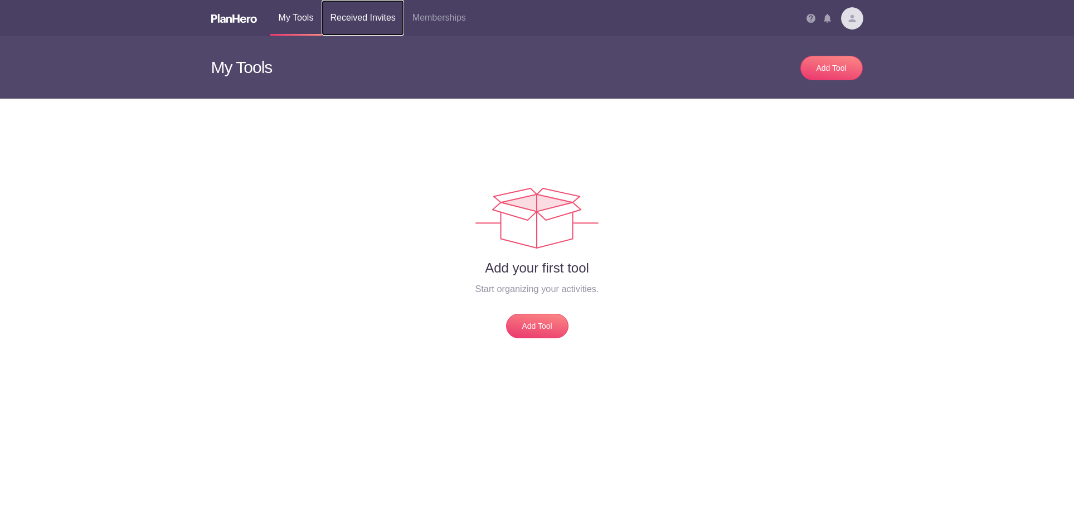
click at [378, 17] on link "Received Invites" at bounding box center [362, 18] width 82 height 36
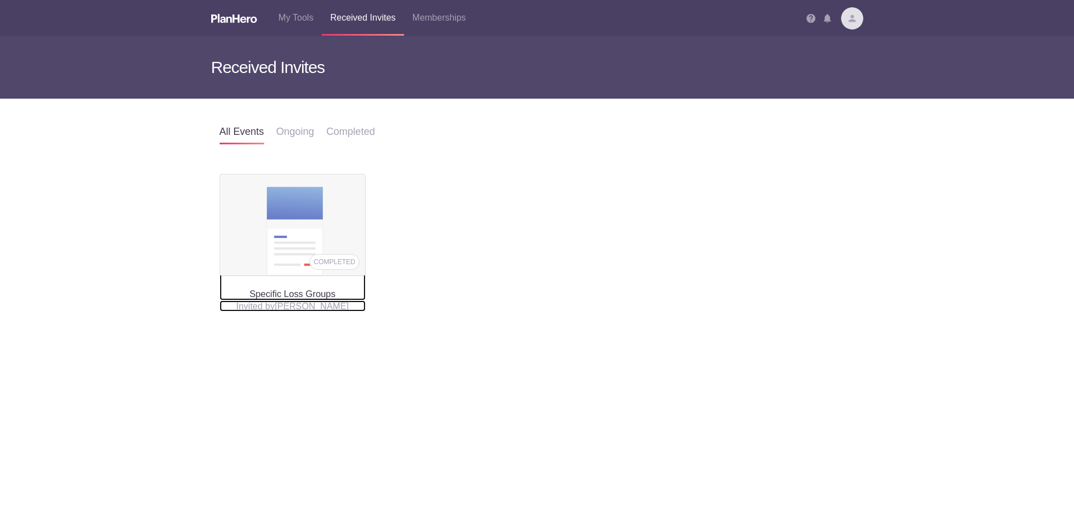
click at [286, 298] on h4 "Specific Loss Groups" at bounding box center [293, 237] width 147 height 126
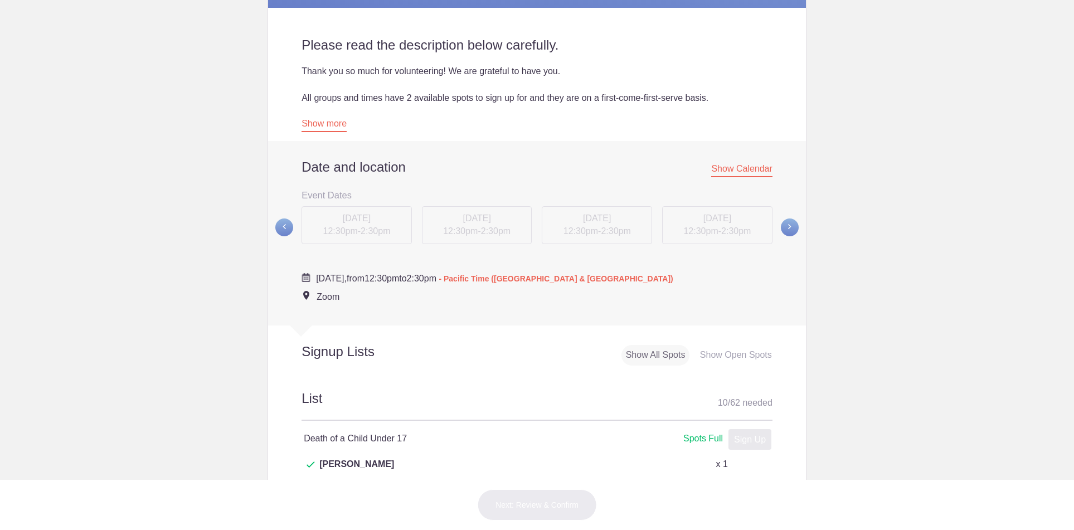
scroll to position [312, 0]
click at [763, 172] on span "Show Calendar" at bounding box center [741, 170] width 61 height 13
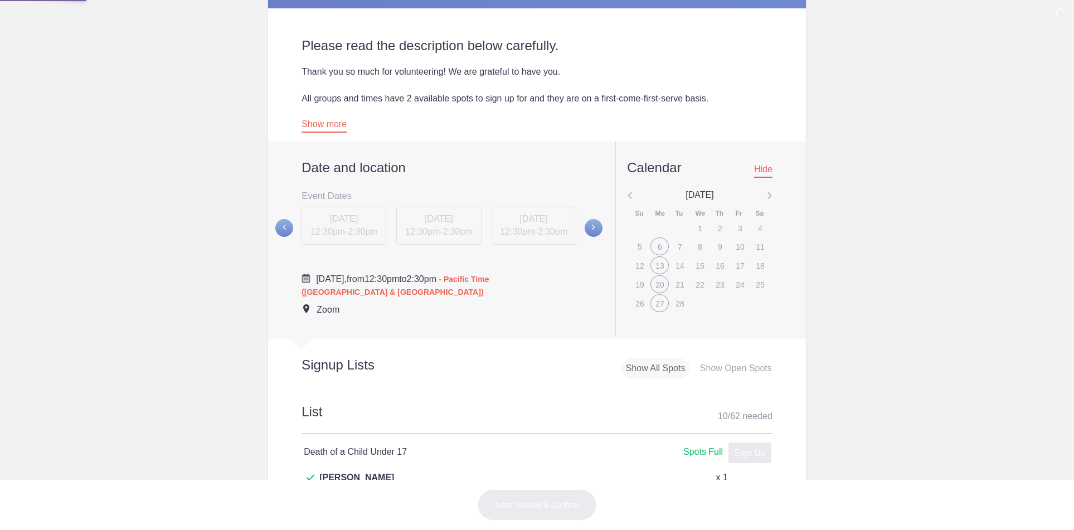
scroll to position [313, 0]
click at [769, 194] on img at bounding box center [770, 195] width 6 height 14
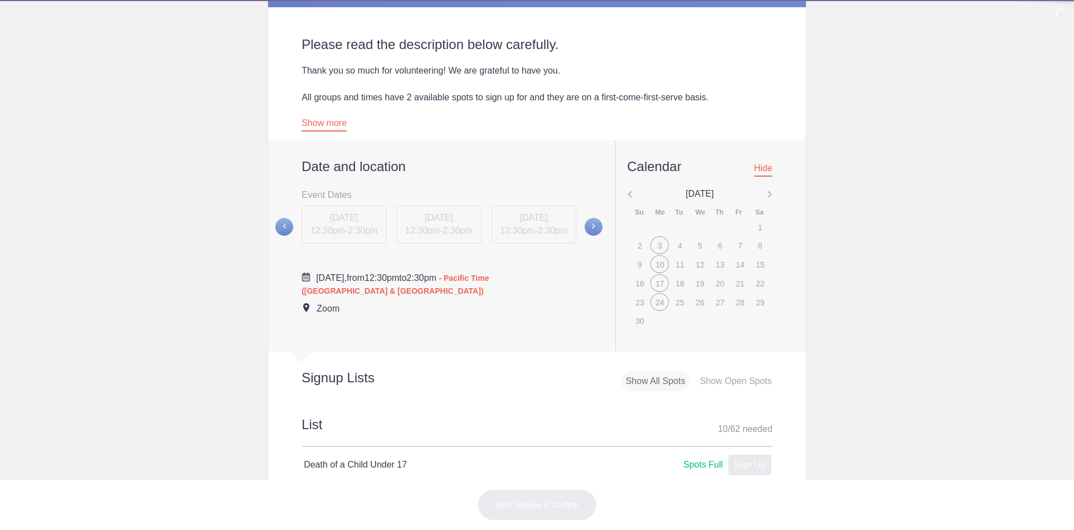
click at [769, 194] on img at bounding box center [770, 195] width 6 height 14
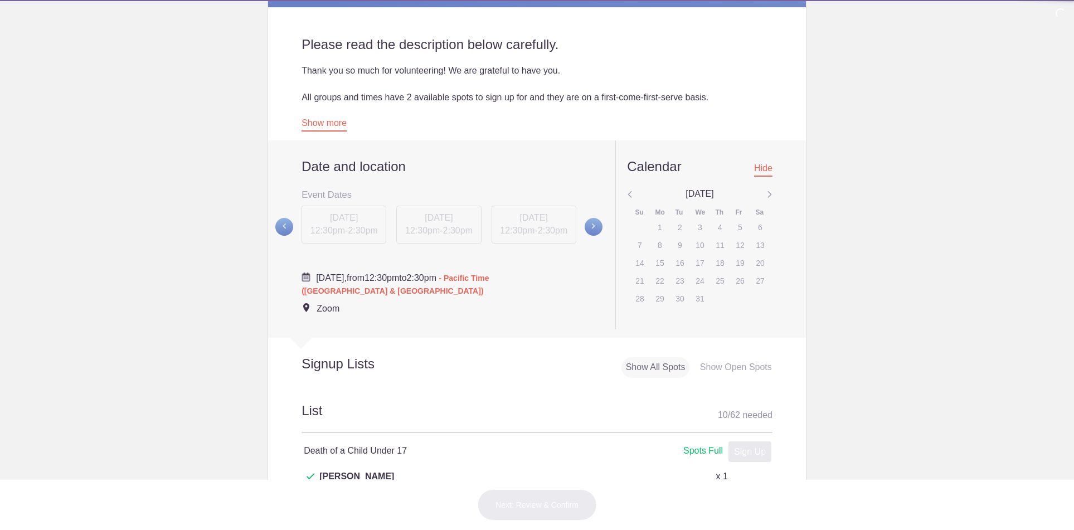
click at [769, 194] on img at bounding box center [770, 195] width 6 height 14
click at [769, 194] on img at bounding box center [770, 194] width 6 height 14
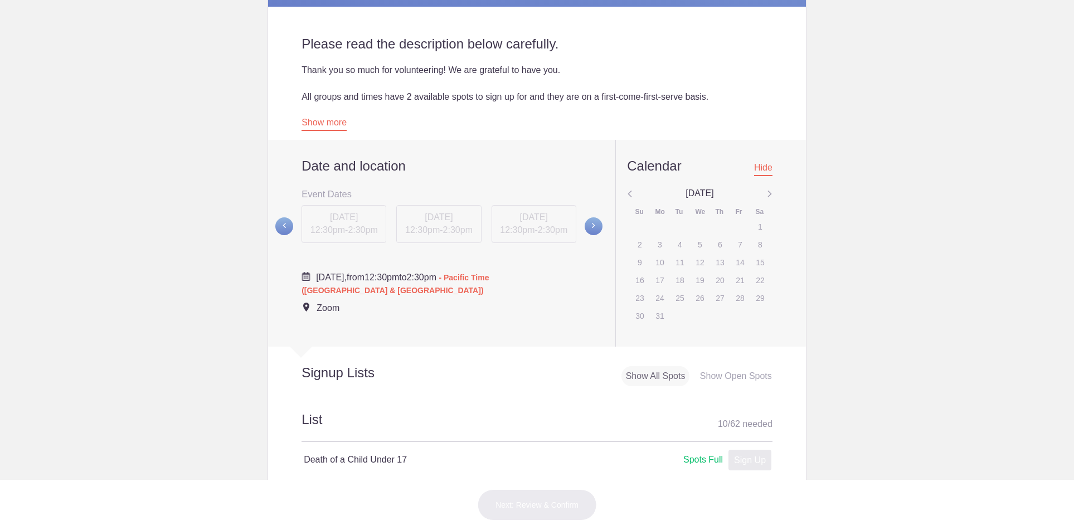
click at [769, 193] on img at bounding box center [770, 194] width 6 height 14
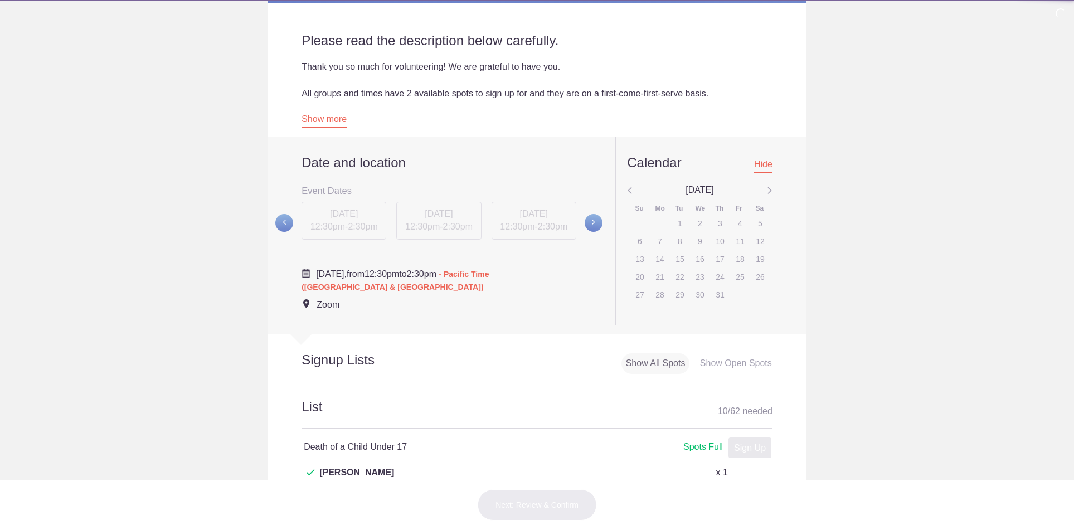
click at [769, 193] on img at bounding box center [770, 191] width 6 height 14
click at [769, 187] on img at bounding box center [770, 191] width 6 height 14
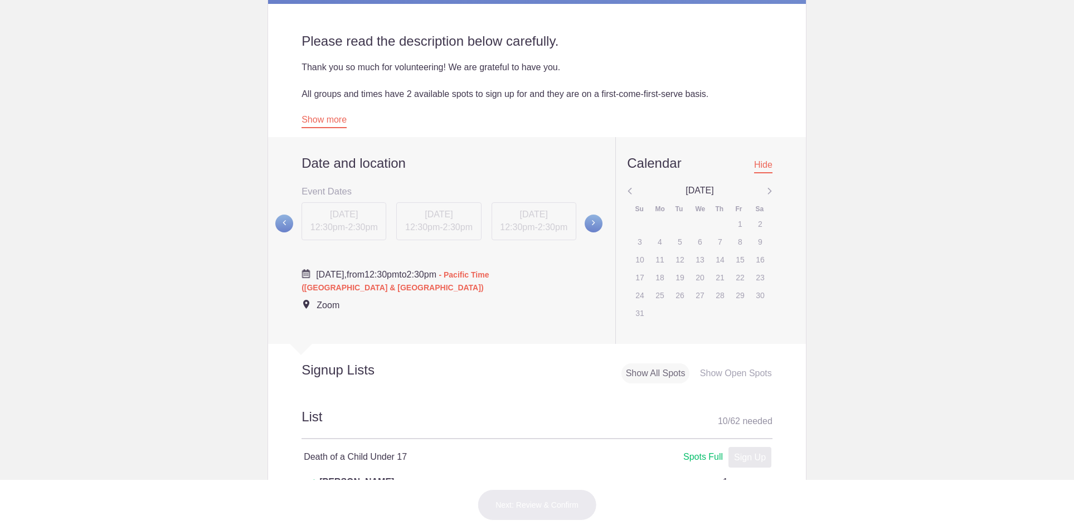
click at [769, 187] on img at bounding box center [770, 191] width 6 height 14
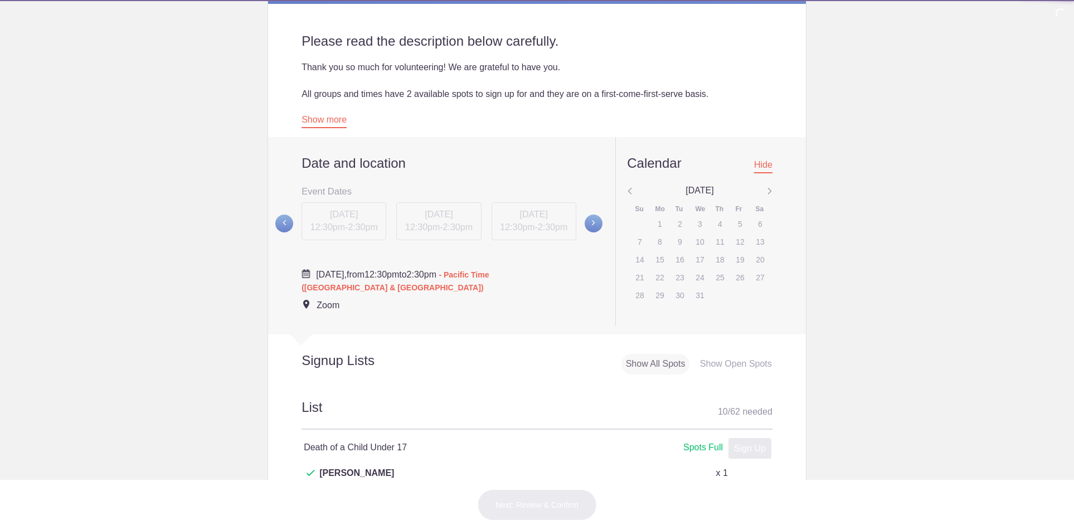
click at [769, 187] on img at bounding box center [770, 191] width 6 height 14
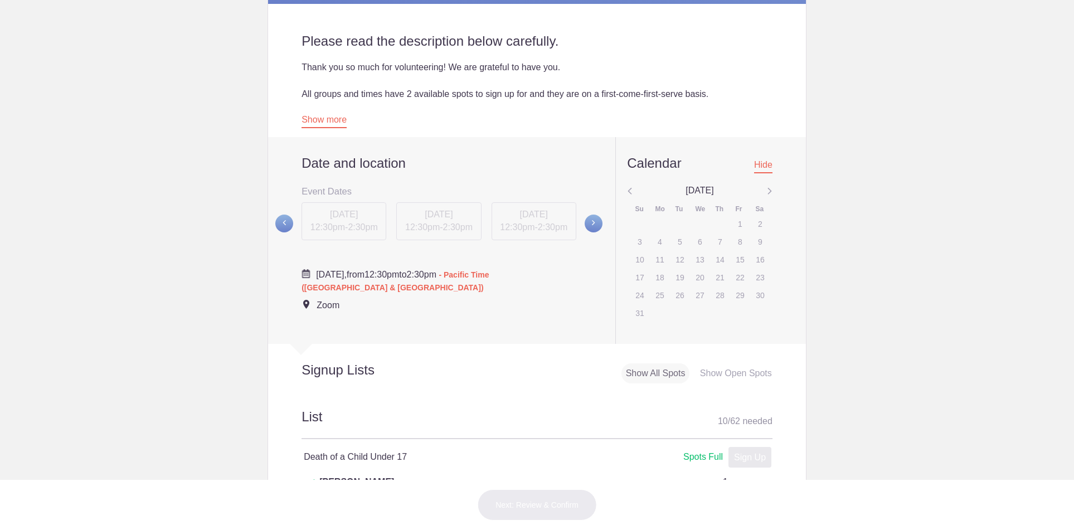
click at [768, 190] on img at bounding box center [770, 191] width 6 height 14
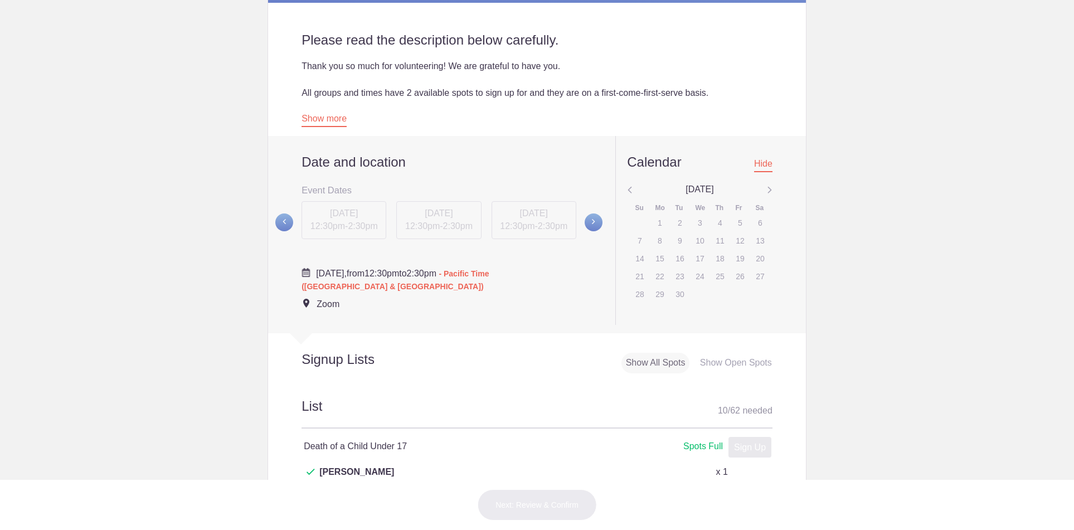
click at [768, 191] on img at bounding box center [770, 190] width 6 height 14
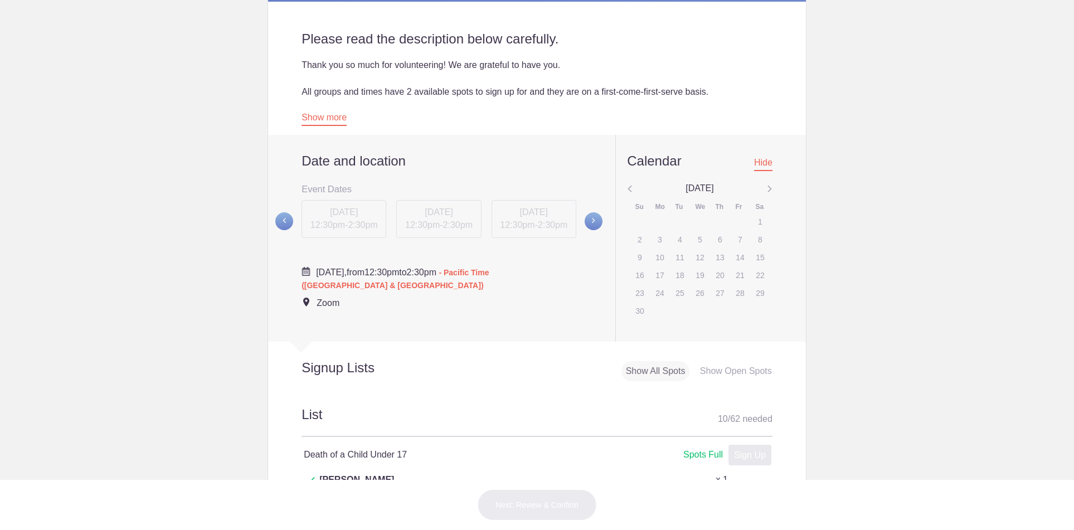
click at [768, 191] on img at bounding box center [770, 189] width 6 height 14
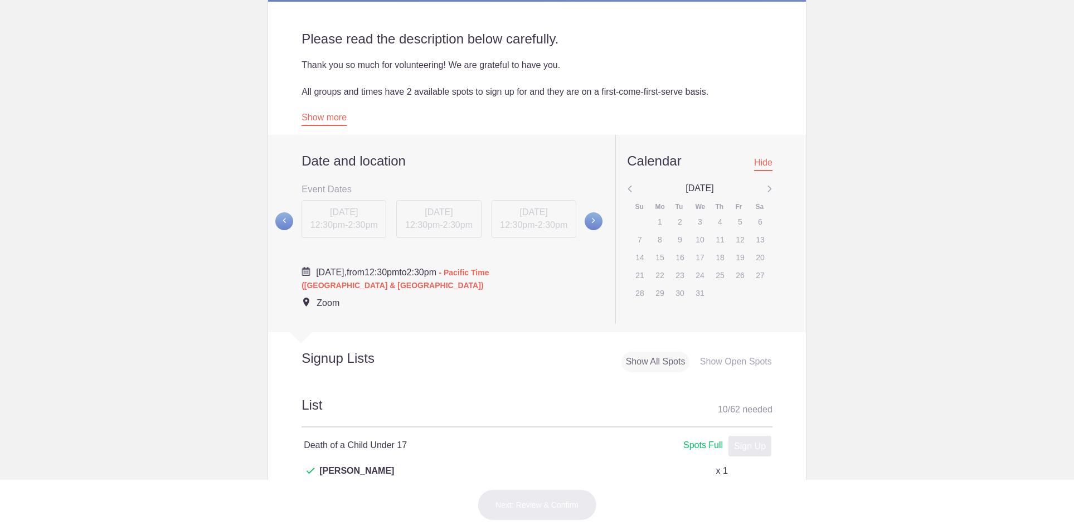
click at [769, 190] on img at bounding box center [770, 189] width 6 height 14
click at [768, 190] on img at bounding box center [770, 189] width 6 height 14
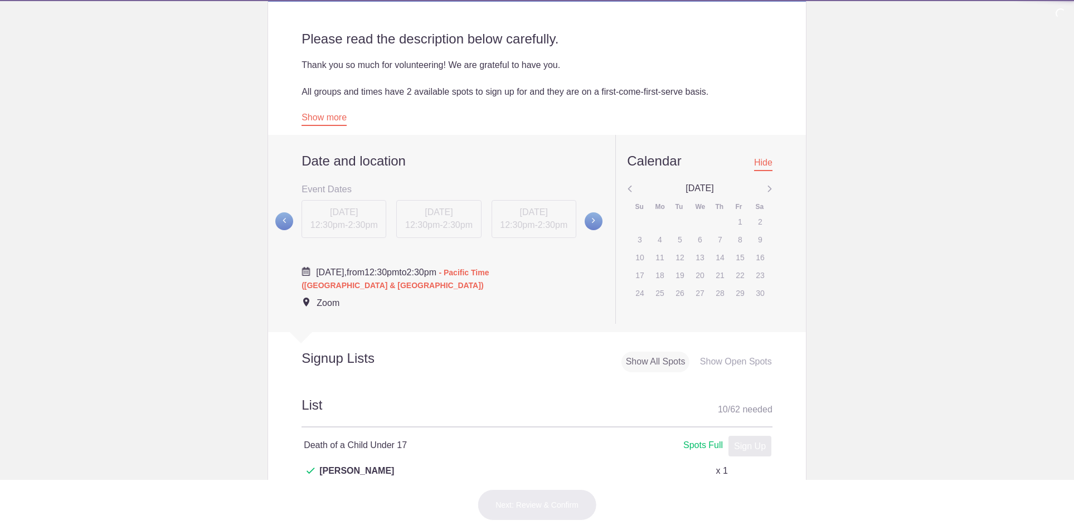
click at [768, 190] on img at bounding box center [770, 189] width 6 height 14
click at [768, 190] on img at bounding box center [770, 188] width 6 height 14
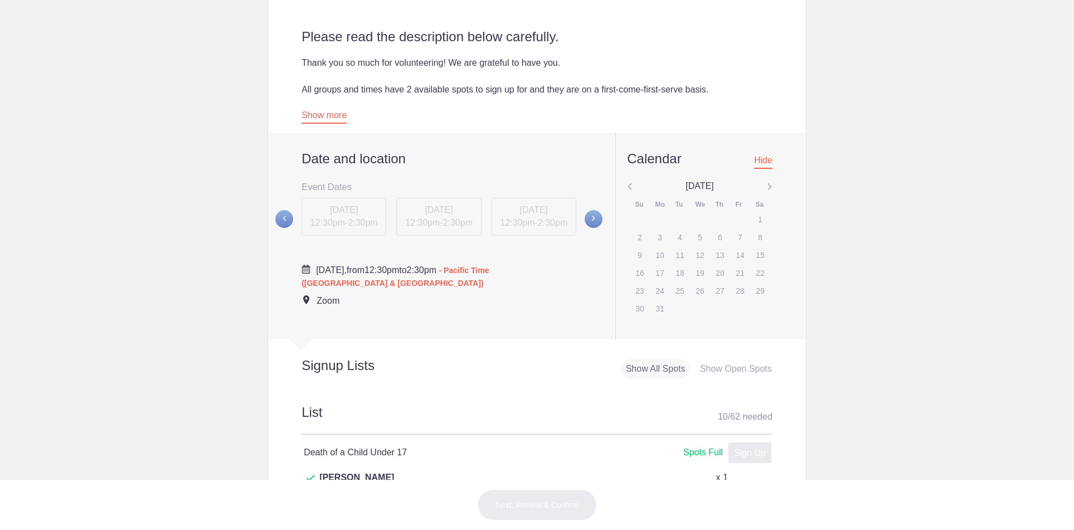
click at [768, 189] on img at bounding box center [770, 187] width 6 height 14
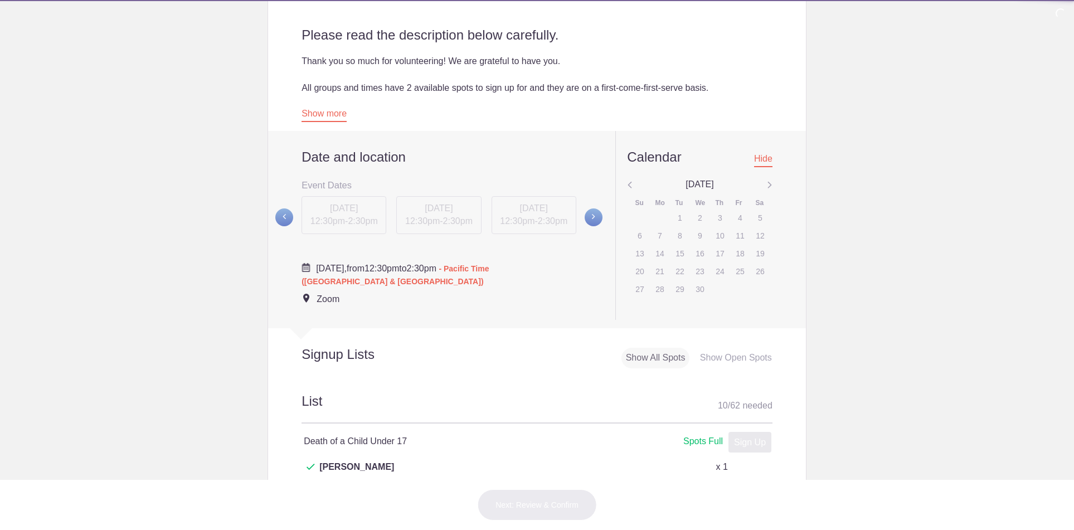
click at [768, 189] on img at bounding box center [770, 185] width 6 height 14
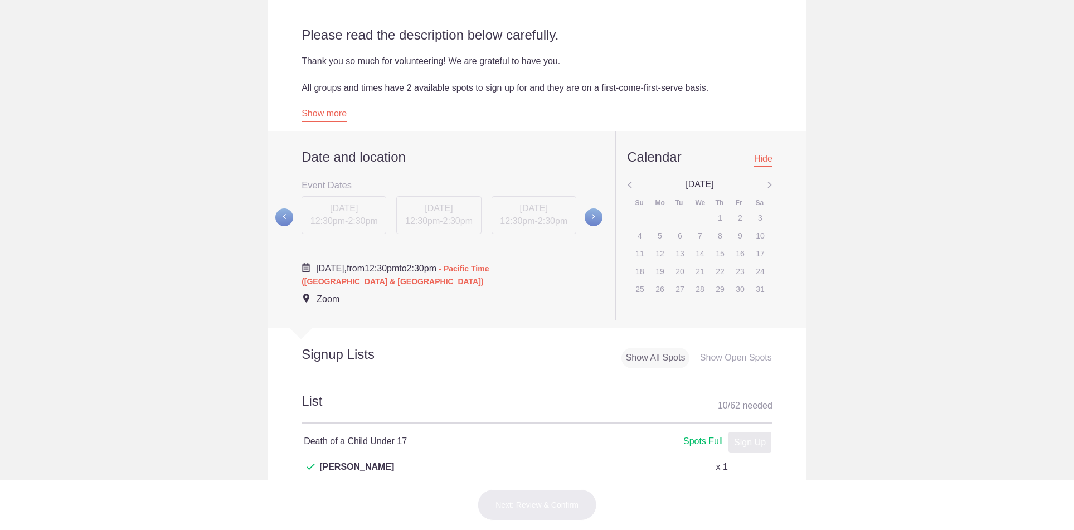
click at [768, 189] on img at bounding box center [770, 185] width 6 height 14
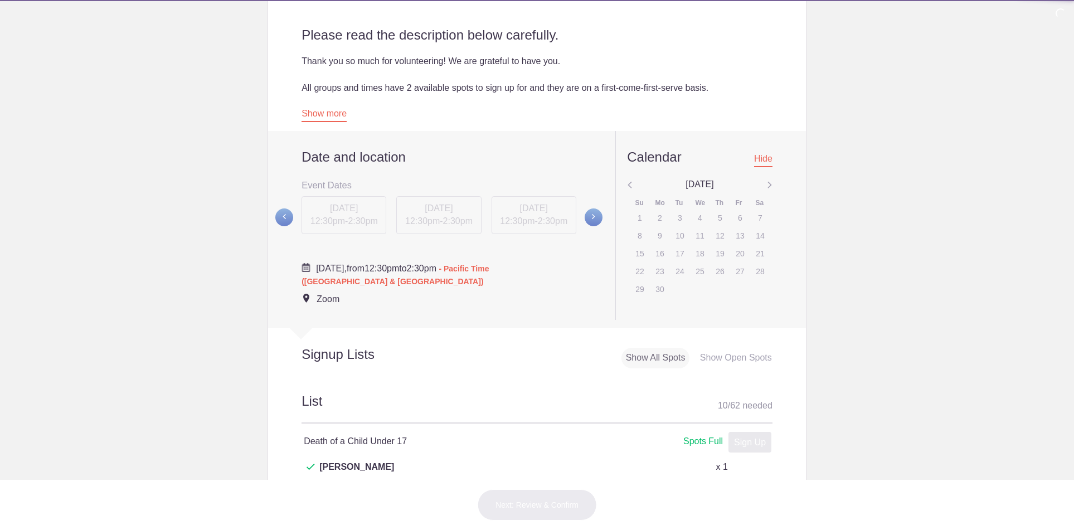
scroll to position [323, 0]
click at [768, 188] on img at bounding box center [770, 185] width 6 height 14
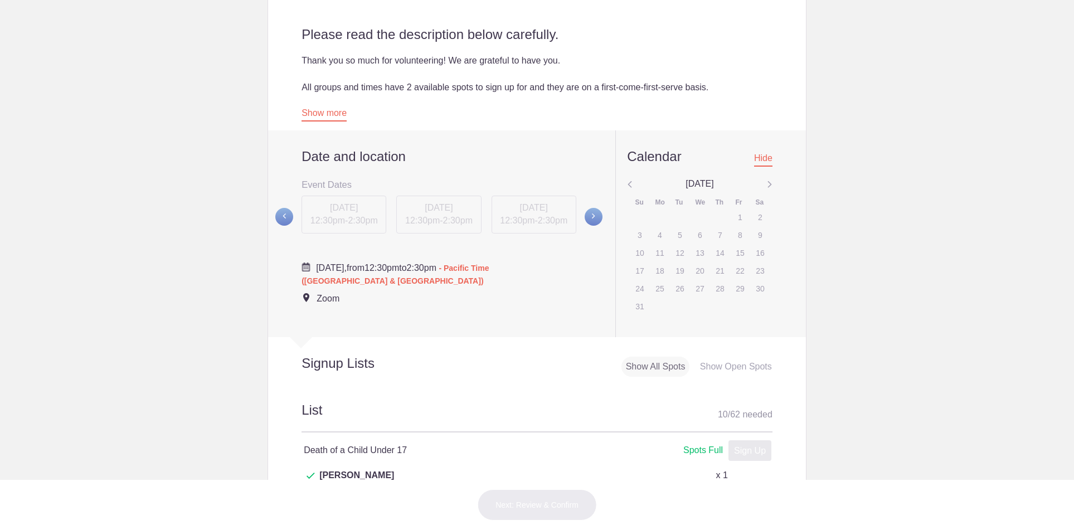
click at [767, 188] on img at bounding box center [770, 185] width 6 height 14
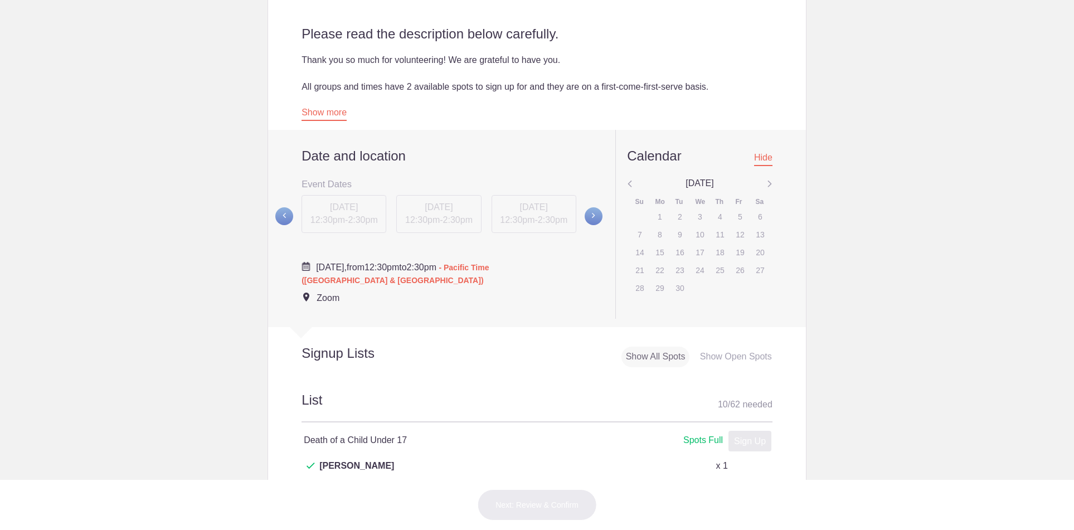
scroll to position [324, 0]
click at [769, 183] on img at bounding box center [770, 184] width 6 height 14
click at [631, 184] on img at bounding box center [630, 184] width 6 height 14
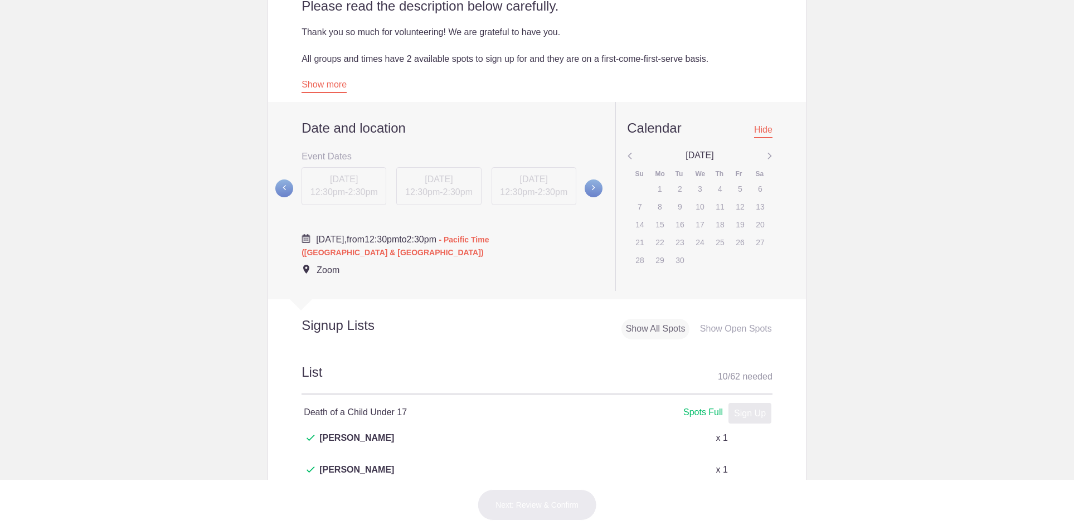
scroll to position [347, 0]
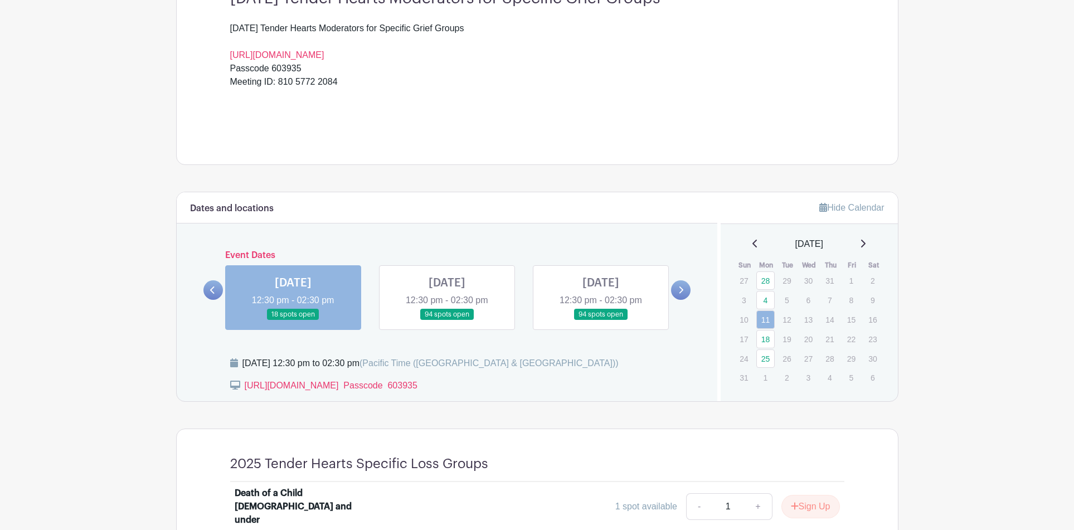
scroll to position [374, 0]
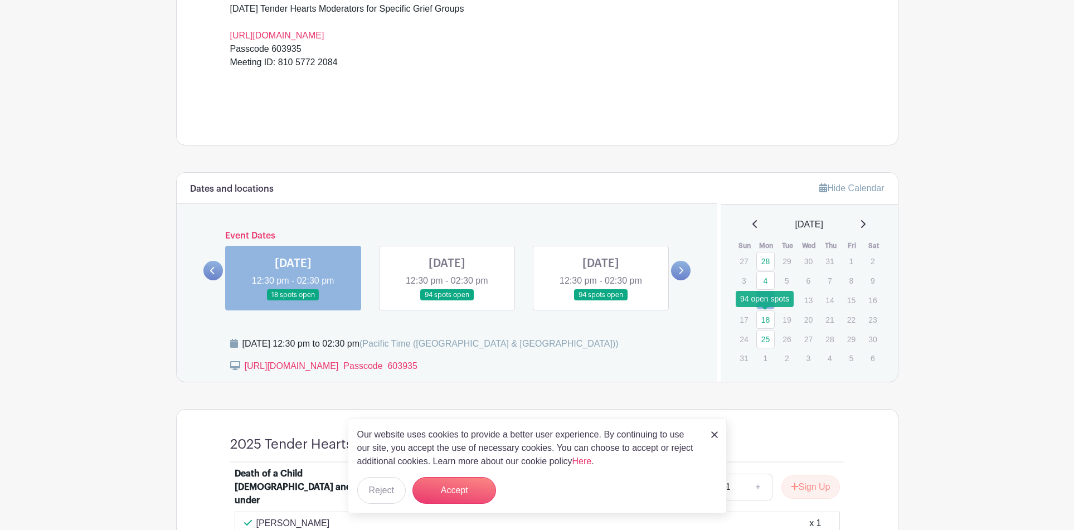
click at [765, 317] on link "18" at bounding box center [765, 319] width 18 height 18
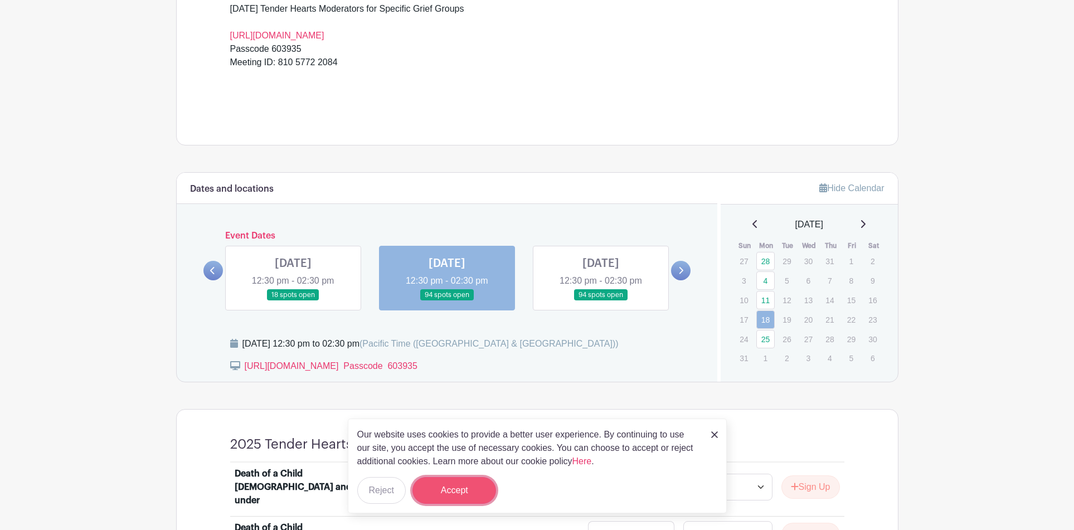
click at [464, 490] on button "Accept" at bounding box center [454, 490] width 84 height 27
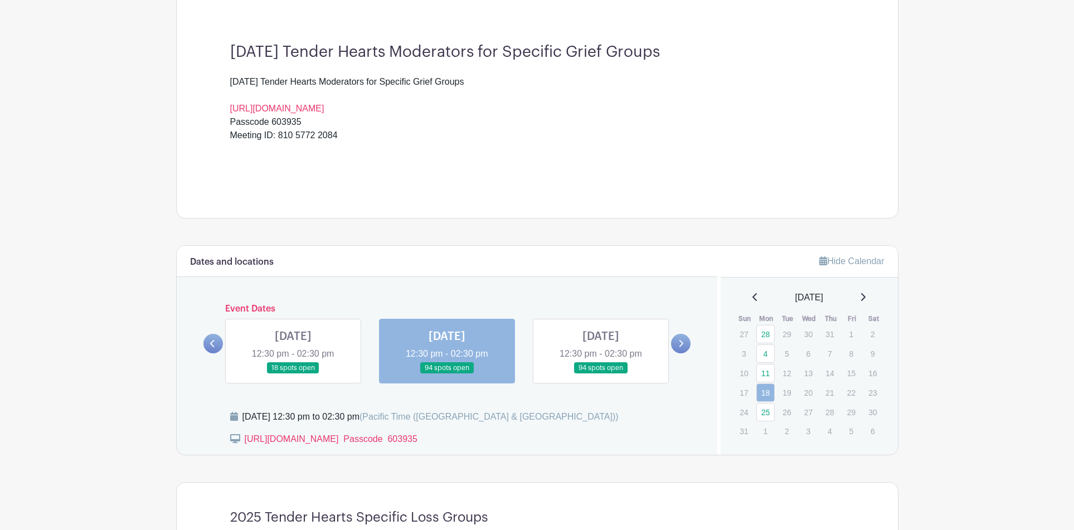
scroll to position [265, 0]
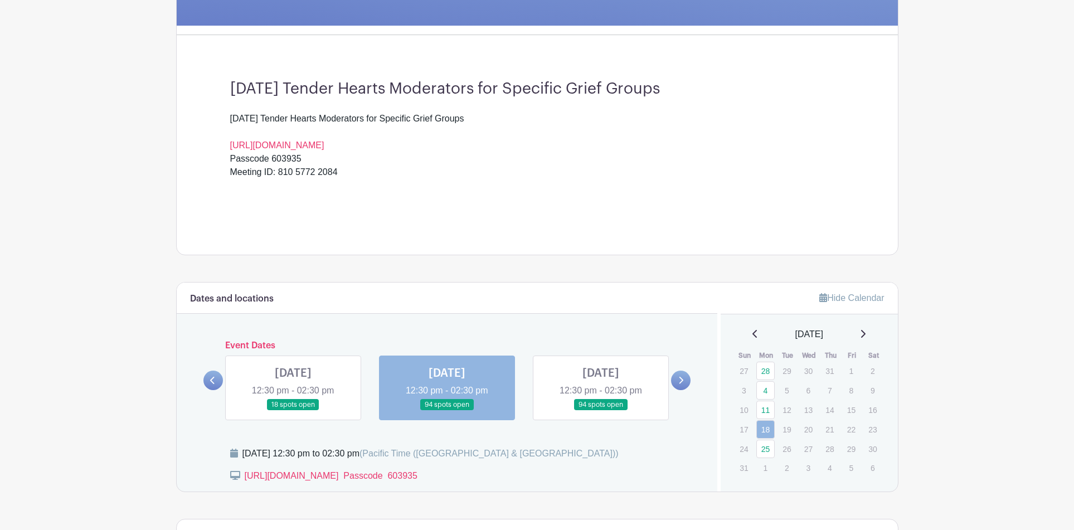
click at [601, 411] on link at bounding box center [601, 411] width 0 height 0
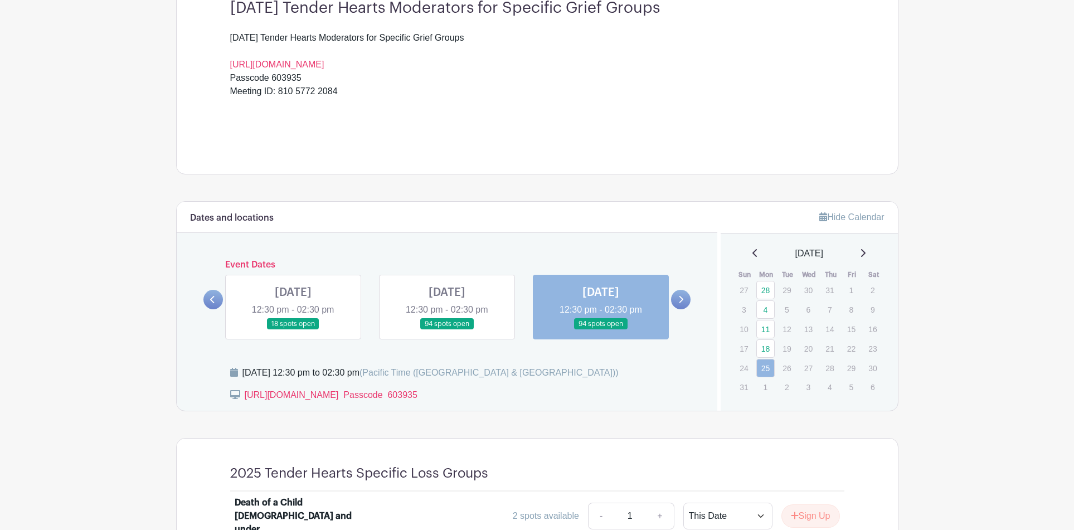
scroll to position [345, 0]
click at [680, 298] on icon at bounding box center [680, 300] width 5 height 8
click at [679, 299] on icon at bounding box center [680, 300] width 5 height 8
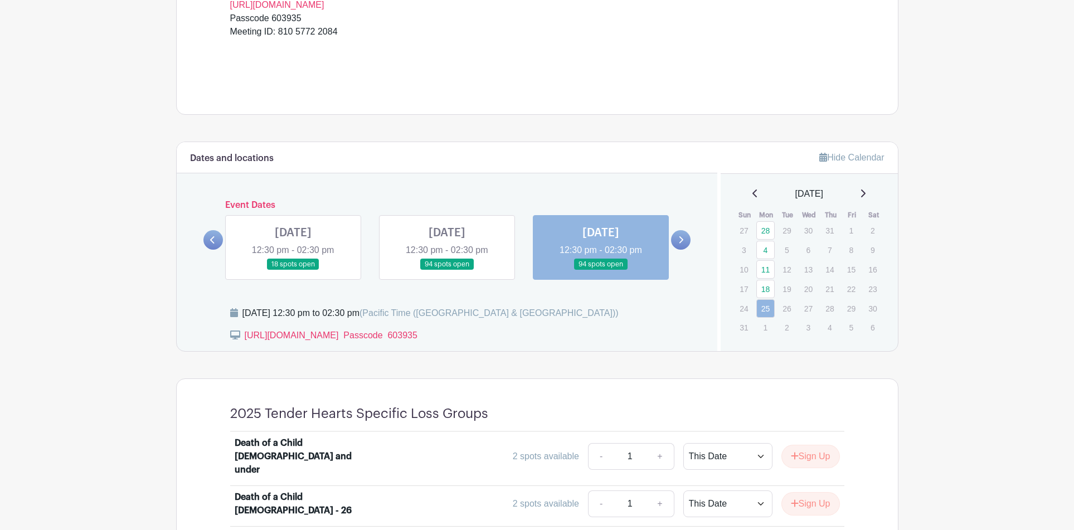
scroll to position [432, 0]
